Goal: Task Accomplishment & Management: Manage account settings

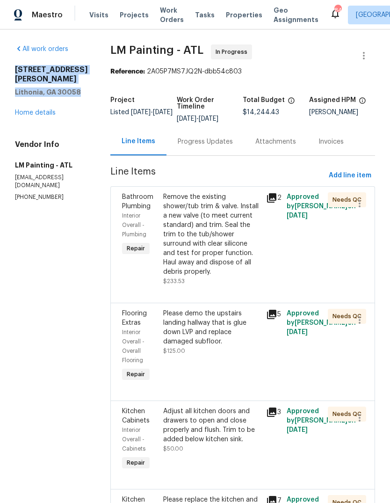
click at [33, 110] on link "Home details" at bounding box center [35, 113] width 41 height 7
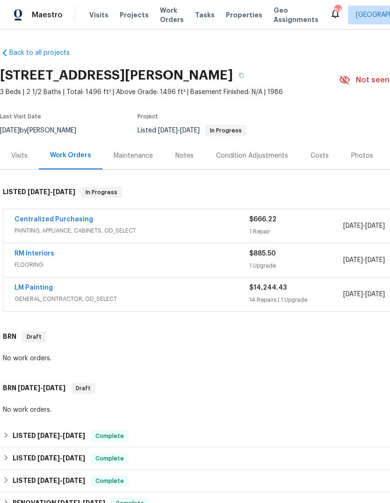
click at [35, 251] on link "RM Interiors" at bounding box center [35, 253] width 40 height 7
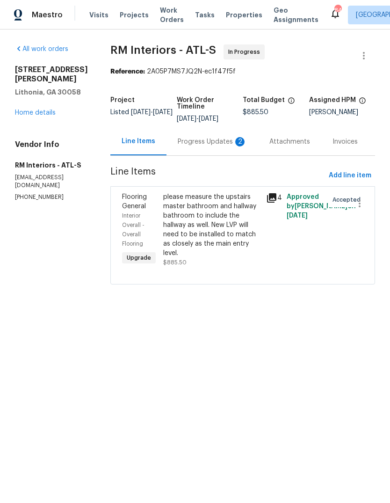
click at [235, 142] on div "2" at bounding box center [239, 141] width 9 height 9
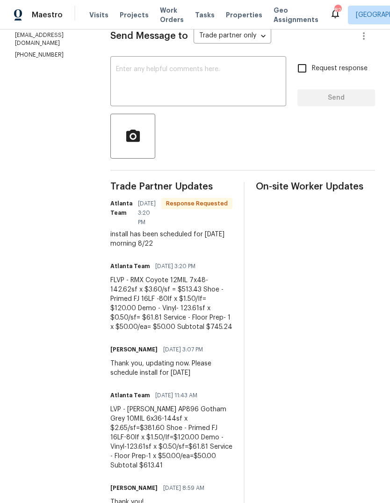
scroll to position [144, 0]
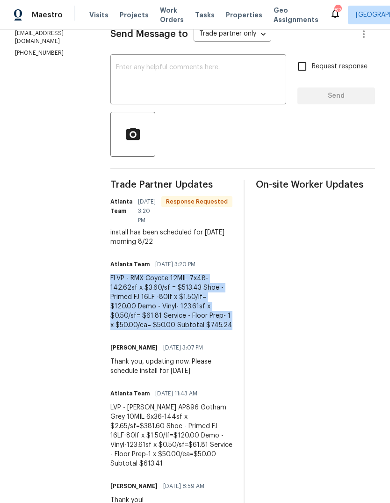
copy div "FLVP - RMX Coyote 12MIL 7x48- 142.62sf x $3.60/sf = $513.43 Shoe - Primed FJ 16…"
click at [248, 75] on textarea at bounding box center [198, 80] width 165 height 33
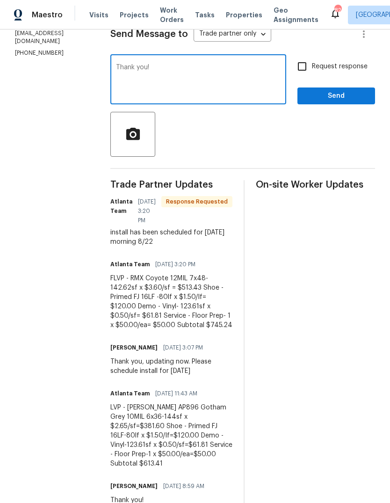
type textarea "Thank you!"
click at [347, 99] on span "Send" at bounding box center [336, 96] width 63 height 12
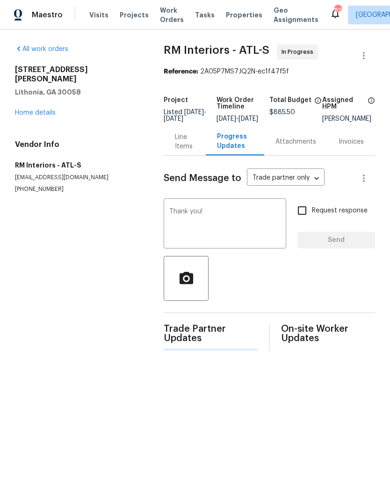
scroll to position [0, 0]
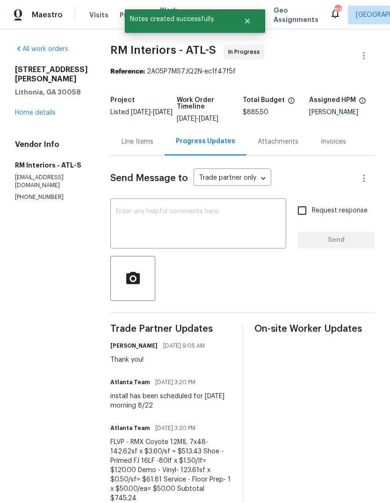
click at [139, 145] on div "Line Items" at bounding box center [138, 141] width 32 height 9
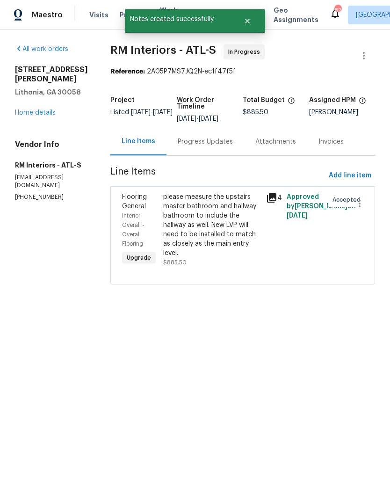
click at [210, 240] on div "please measure the upstairs master bathroom and hallway bathroom to include the…" at bounding box center [211, 225] width 97 height 66
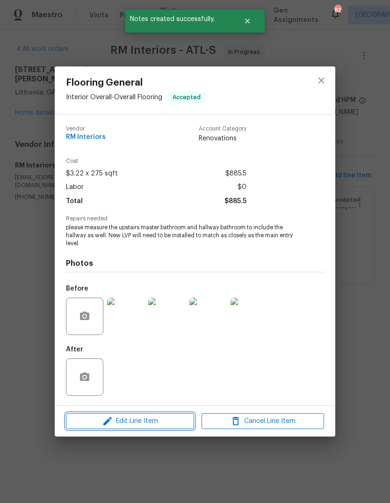
click at [115, 424] on span "Edit Line Item" at bounding box center [130, 422] width 123 height 12
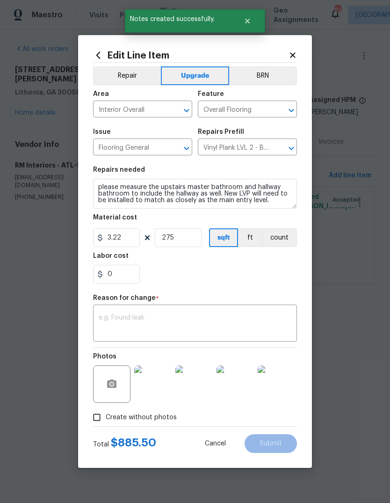
click at [224, 316] on textarea at bounding box center [195, 325] width 193 height 20
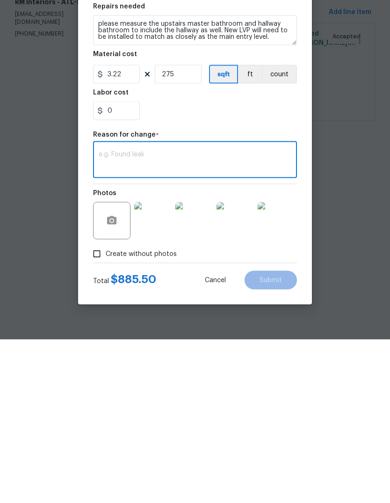
click at [218, 315] on textarea at bounding box center [195, 325] width 193 height 20
paste textarea "FLVP - RMX Coyote 12MIL 7x48- 142.62sf x $3.60/sf = $513.43 Shoe - Primed FJ 16…"
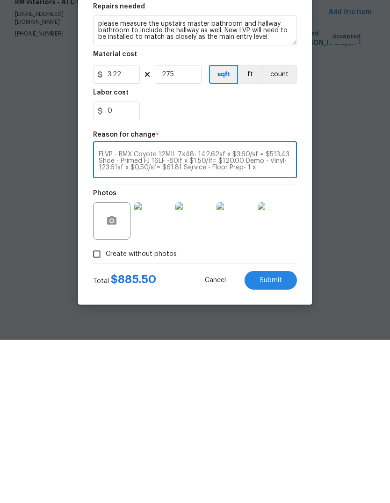
scroll to position [7, 0]
type textarea "FLVP - RMX Coyote 12MIL 7x48- 142.62sf x $3.60/sf = $513.43 Shoe - Primed FJ 16…"
click at [188, 228] on input "275" at bounding box center [178, 237] width 47 height 19
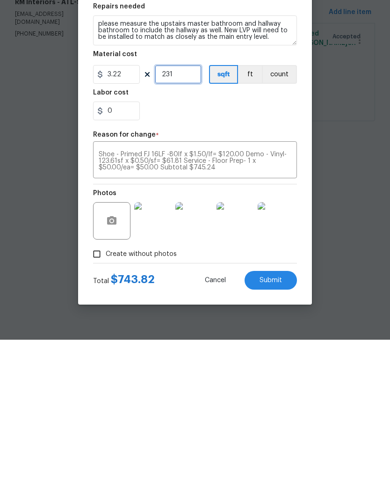
type input "231"
click at [122, 265] on input "0" at bounding box center [116, 274] width 47 height 19
click at [276, 315] on textarea "FLVP - RMX Coyote 12MIL 7x48- 142.62sf x $3.60/sf = $513.43 Shoe - Primed FJ 16…" at bounding box center [195, 325] width 193 height 20
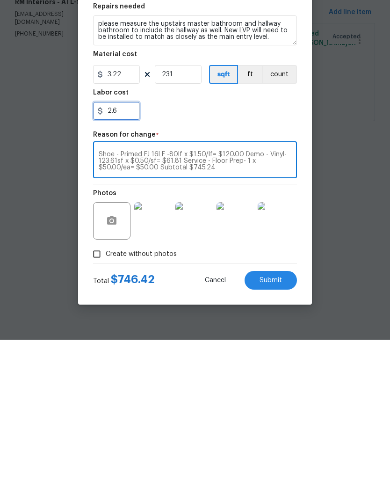
click at [128, 265] on input "2.6" at bounding box center [116, 274] width 47 height 19
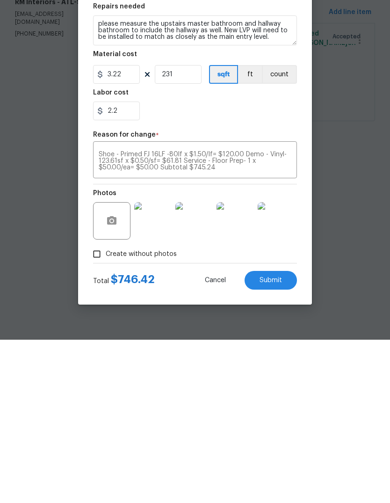
click at [268, 315] on textarea "FLVP - RMX Coyote 12MIL 7x48- 142.62sf x $3.60/sf = $513.43 Shoe - Primed FJ 16…" at bounding box center [195, 325] width 193 height 20
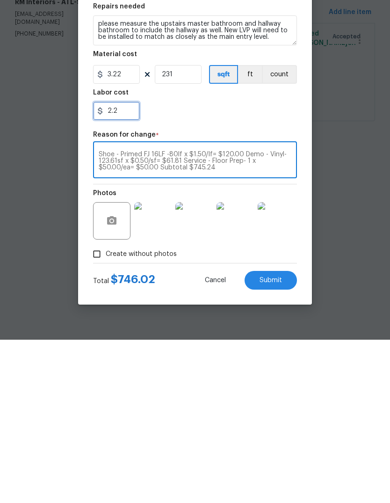
click at [128, 265] on input "2.2" at bounding box center [116, 274] width 47 height 19
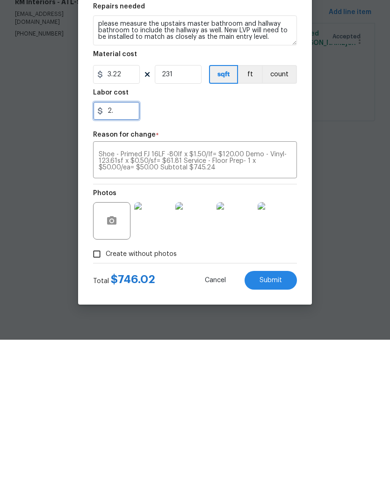
type input "2"
click at [281, 315] on textarea "FLVP - RMX Coyote 12MIL 7x48- 142.62sf x $3.60/sf = $513.43 Shoe - Primed FJ 16…" at bounding box center [195, 325] width 193 height 20
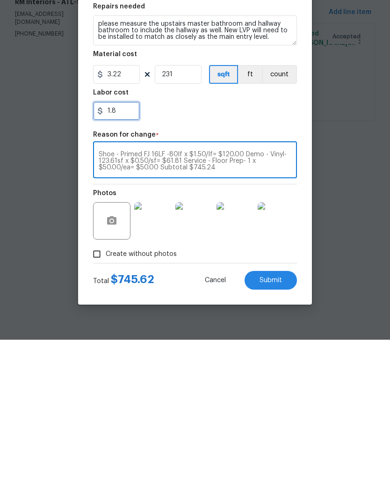
click at [131, 265] on input "1.8" at bounding box center [116, 274] width 47 height 19
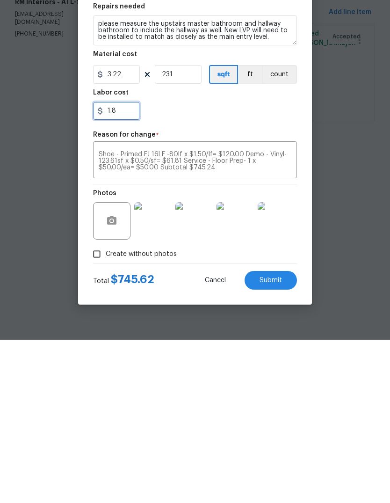
click at [127, 265] on input "1.8" at bounding box center [116, 274] width 47 height 19
click at [276, 315] on textarea "FLVP - RMX Coyote 12MIL 7x48- 142.62sf x $3.60/sf = $513.43 Shoe - Primed FJ 16…" at bounding box center [195, 325] width 193 height 20
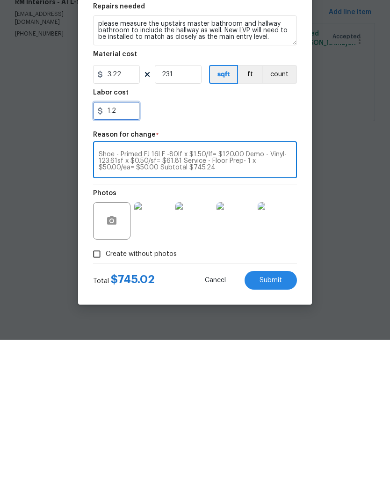
click at [127, 265] on input "1.2" at bounding box center [116, 274] width 47 height 19
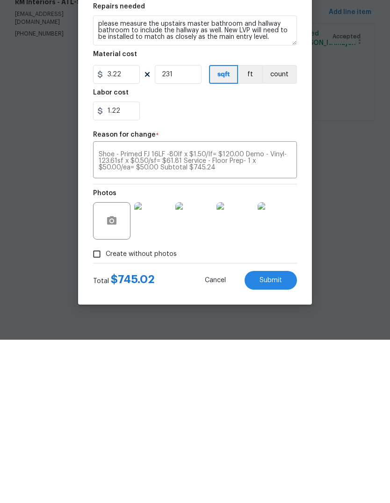
click at [274, 315] on textarea "FLVP - RMX Coyote 12MIL 7x48- 142.62sf x $3.60/sf = $513.43 Shoe - Primed FJ 16…" at bounding box center [195, 325] width 193 height 20
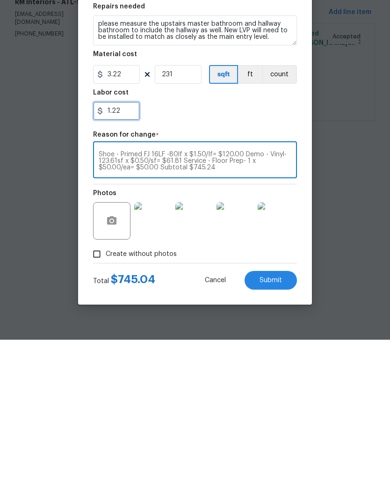
click at [131, 265] on input "1.22" at bounding box center [116, 274] width 47 height 19
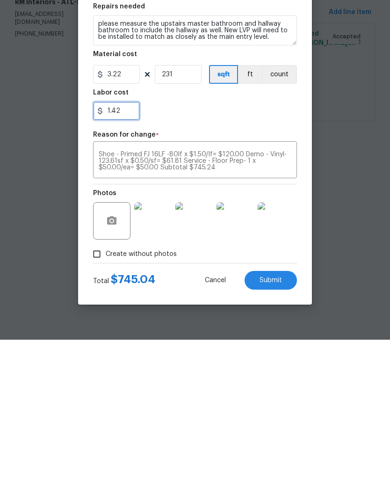
type input "1.42"
click at [273, 315] on textarea "FLVP - RMX Coyote 12MIL 7x48- 142.62sf x $3.60/sf = $513.43 Shoe - Primed FJ 16…" at bounding box center [195, 325] width 193 height 20
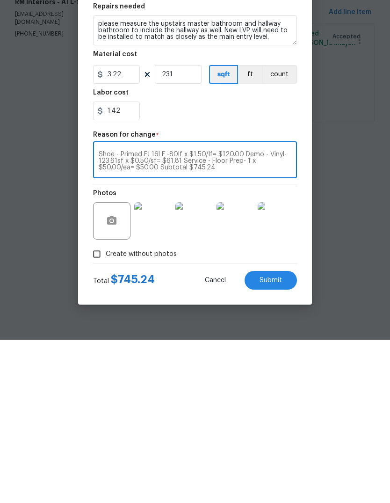
click at [288, 434] on button "Submit" at bounding box center [271, 443] width 52 height 19
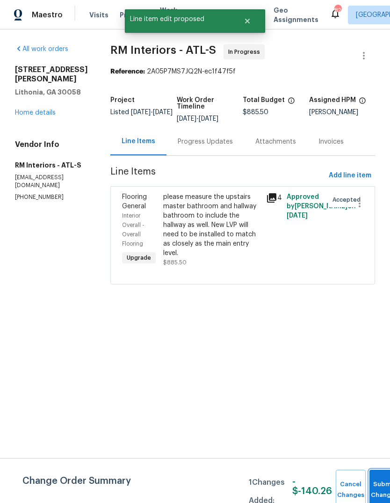
click at [380, 486] on button "Submit Changes" at bounding box center [385, 490] width 30 height 40
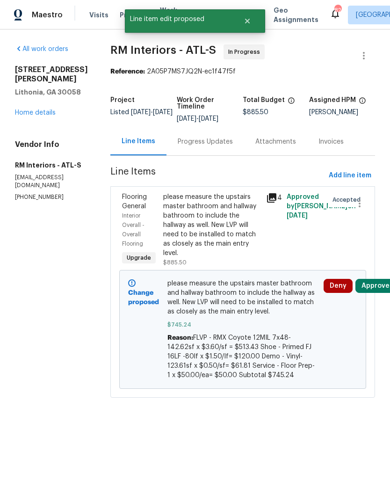
click at [42, 124] on div "All work orders [STREET_ADDRESS][PERSON_NAME] Home details Vendor Info RM Inter…" at bounding box center [51, 122] width 73 height 157
click at [44, 115] on link "Home details" at bounding box center [35, 113] width 41 height 7
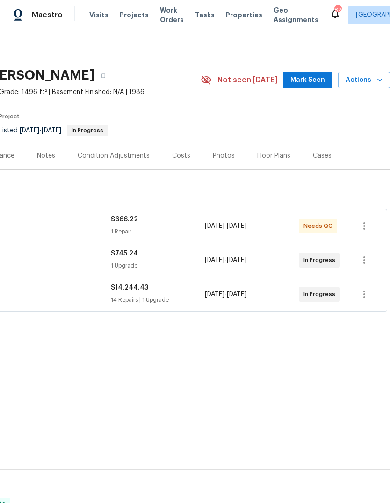
scroll to position [0, 139]
click at [316, 77] on span "Mark Seen" at bounding box center [308, 80] width 35 height 12
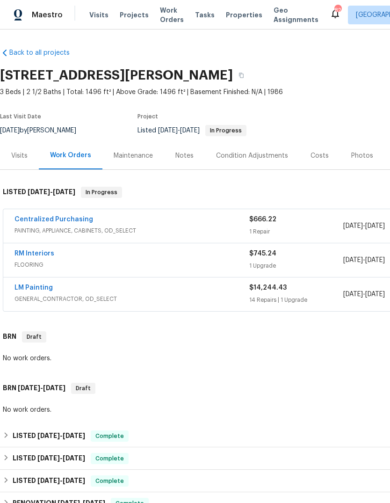
scroll to position [0, 0]
click at [193, 155] on div "Notes" at bounding box center [184, 156] width 41 height 28
